Goal: Find specific fact: Find specific fact

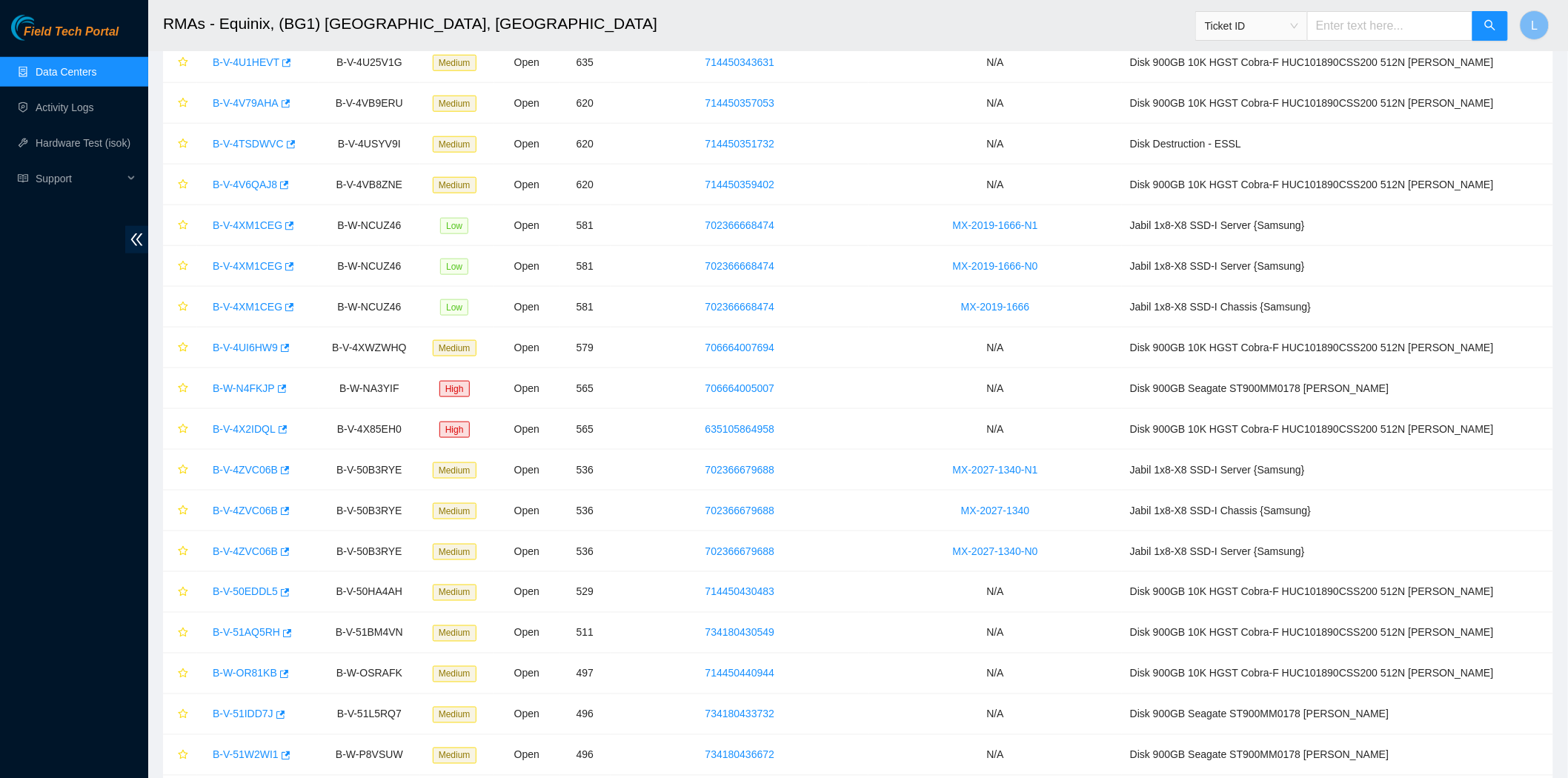
scroll to position [5314, 0]
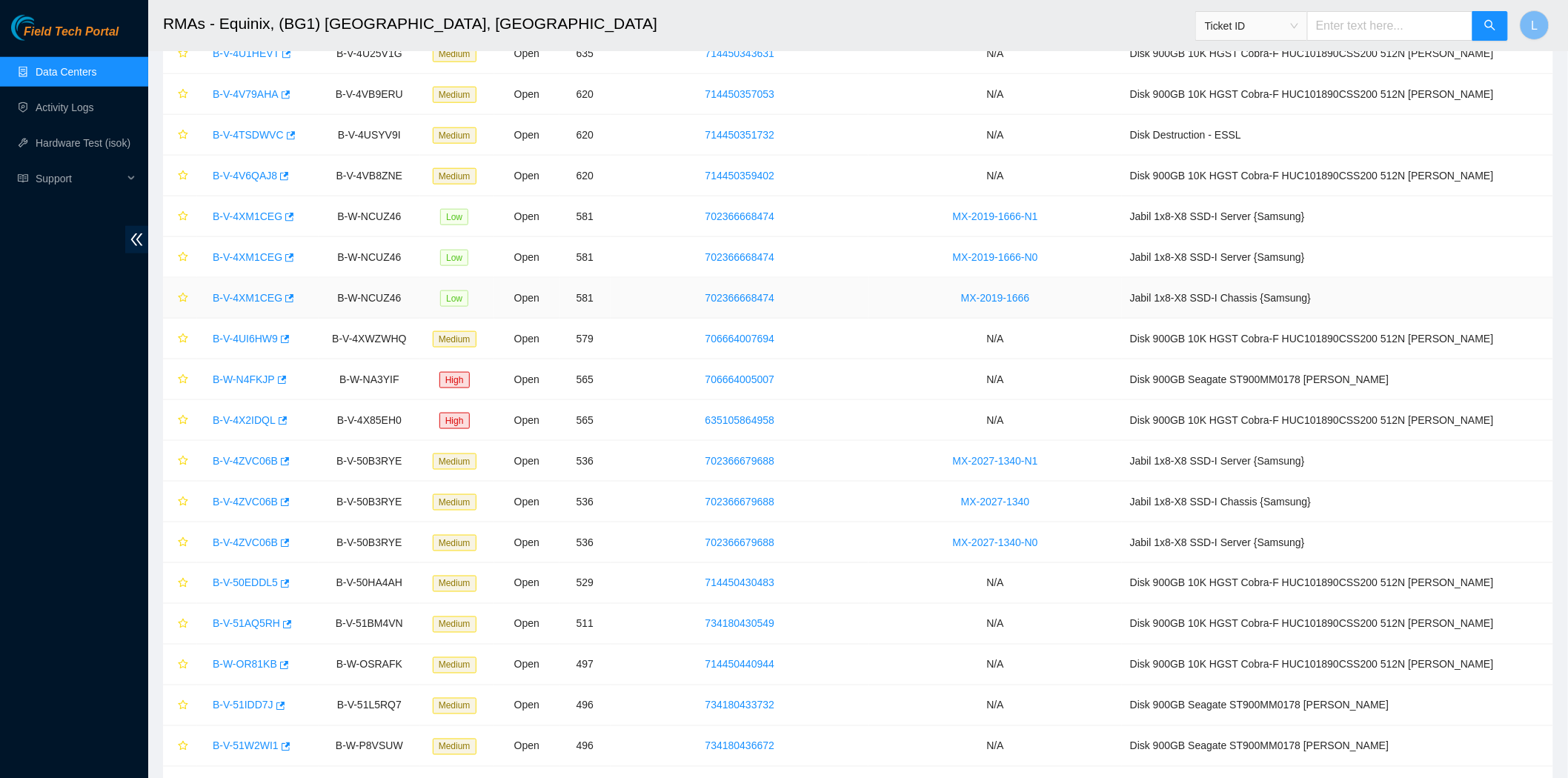
click at [245, 303] on link "B-V-4XM1CEG" at bounding box center [247, 297] width 70 height 12
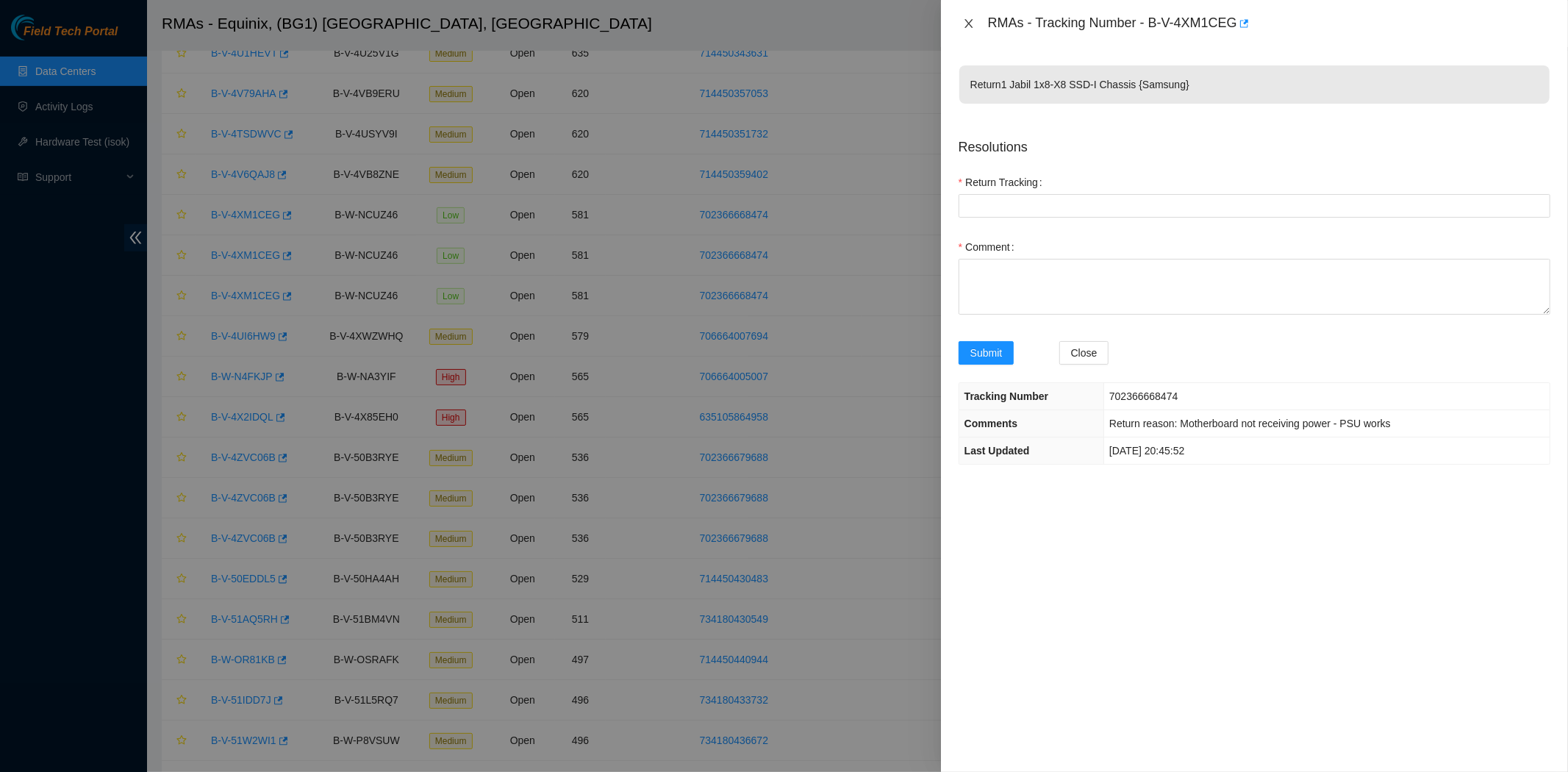
click at [967, 22] on icon "close" at bounding box center [969, 24] width 8 height 9
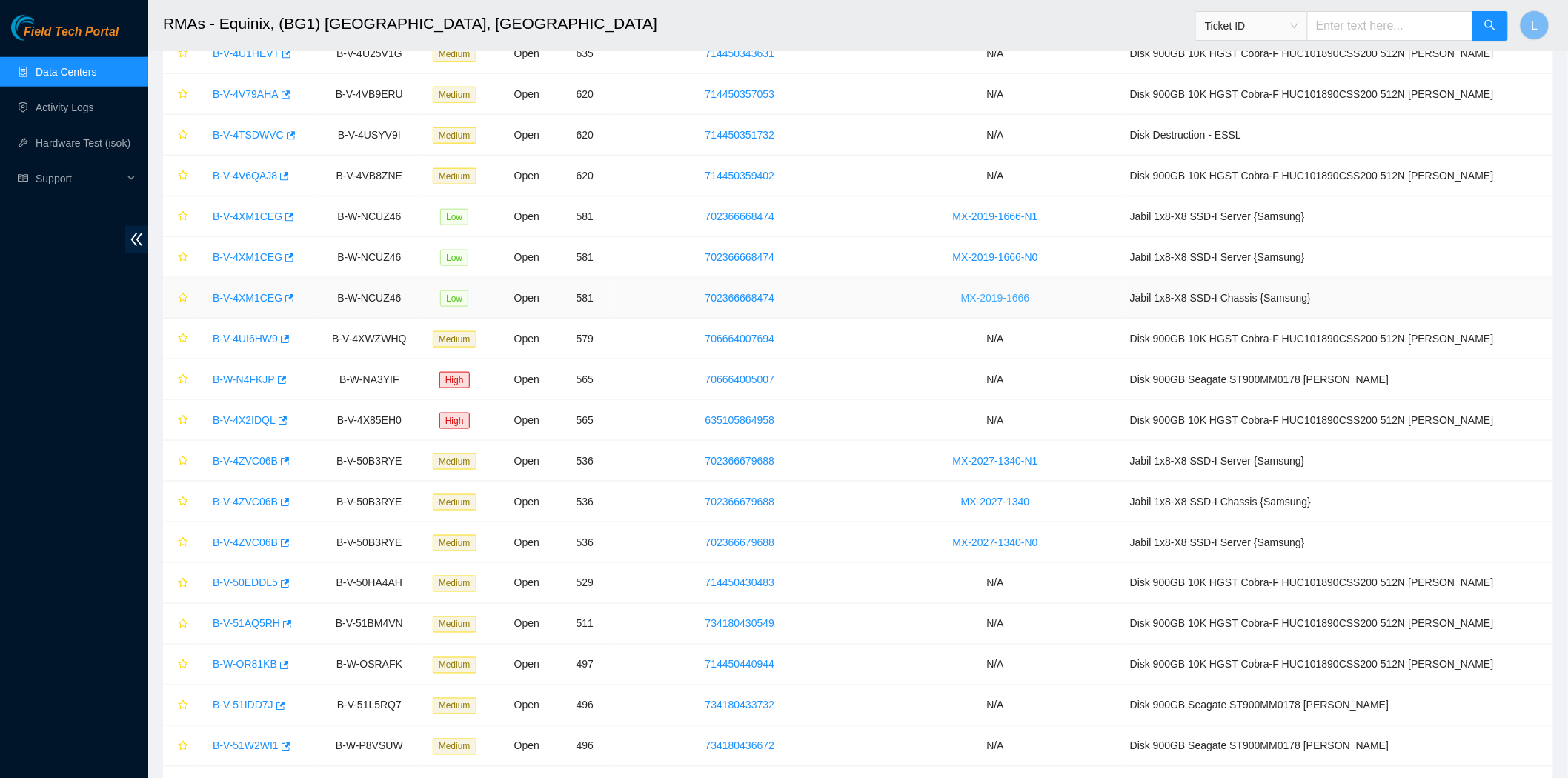
click at [1030, 303] on link "MX-2019-1666" at bounding box center [995, 297] width 69 height 12
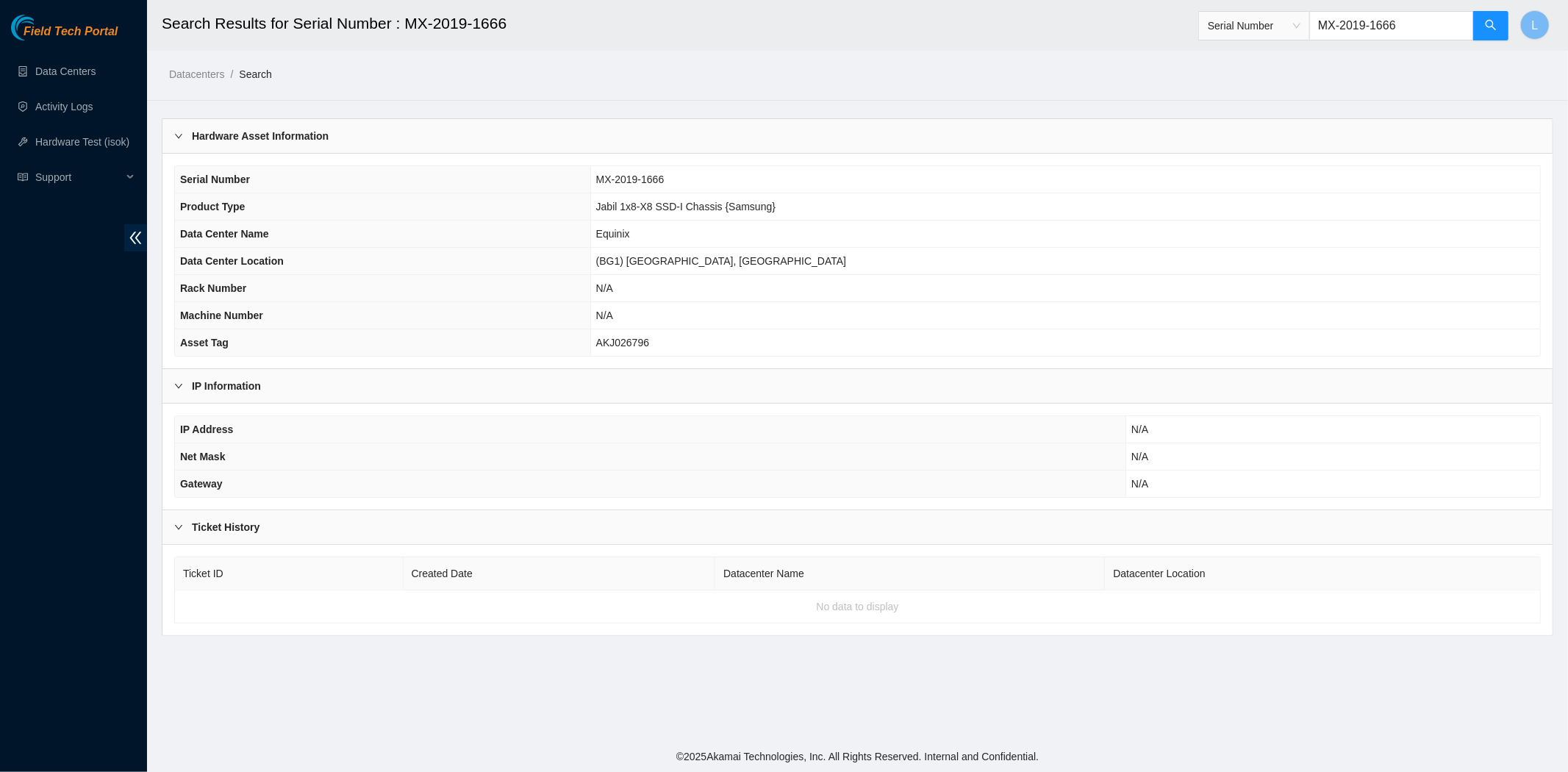
click at [773, 332] on td "AKJ026796" at bounding box center [1065, 343] width 950 height 27
drag, startPoint x: 761, startPoint y: 341, endPoint x: 683, endPoint y: 349, distance: 78.4
click at [683, 349] on tr "Asset Tag AKJ026796" at bounding box center [858, 343] width 1365 height 27
copy tr "AKJ026796"
